Goal: Task Accomplishment & Management: Use online tool/utility

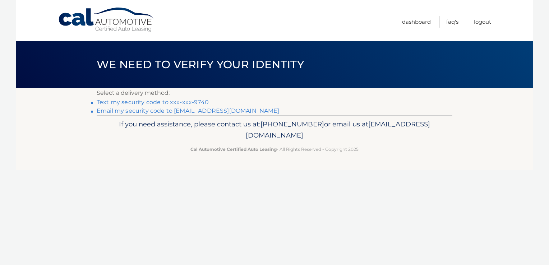
click at [151, 101] on link "Text my security code to xxx-xxx-9740" at bounding box center [153, 102] width 112 height 7
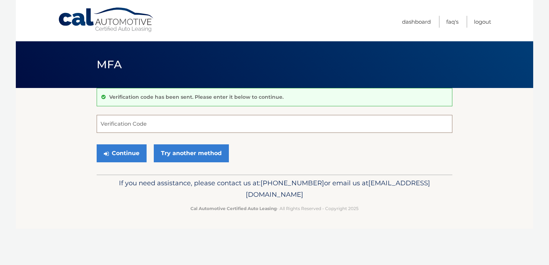
click at [150, 123] on input "Verification Code" at bounding box center [275, 124] width 356 height 18
type input "940339"
click at [122, 156] on button "Continue" at bounding box center [122, 154] width 50 height 18
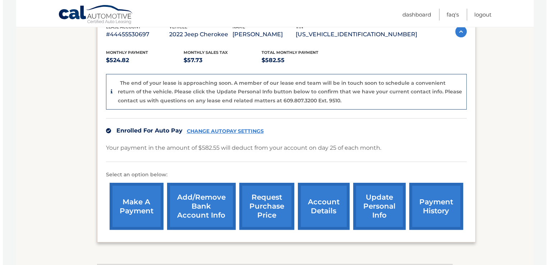
scroll to position [134, 0]
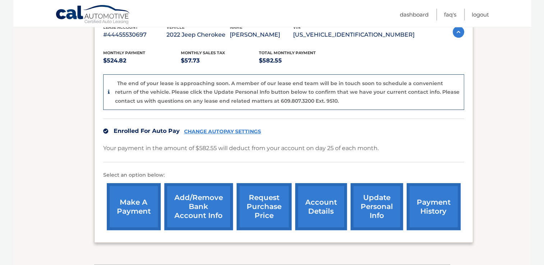
click at [266, 191] on link "request purchase price" at bounding box center [264, 206] width 55 height 47
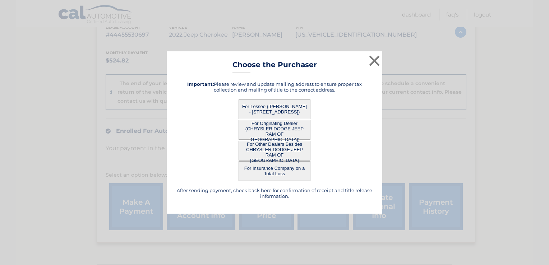
click at [289, 110] on button "For Lessee ([PERSON_NAME] - [STREET_ADDRESS])" at bounding box center [275, 110] width 72 height 20
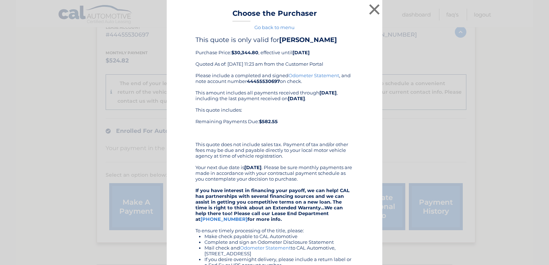
click at [315, 137] on div "Please include a completed and signed Odometer Statement , and note account num…" at bounding box center [275, 199] width 158 height 253
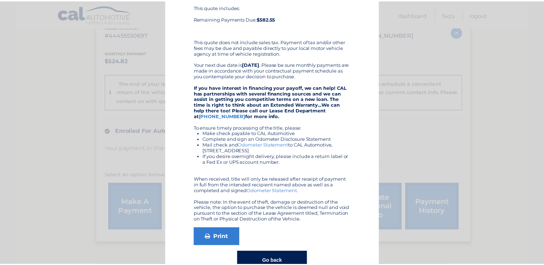
scroll to position [0, 0]
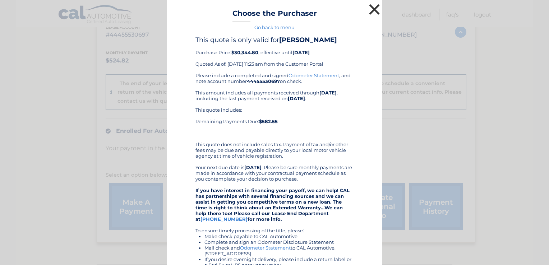
click at [372, 6] on button "×" at bounding box center [375, 9] width 14 height 14
